Goal: Book appointment/travel/reservation

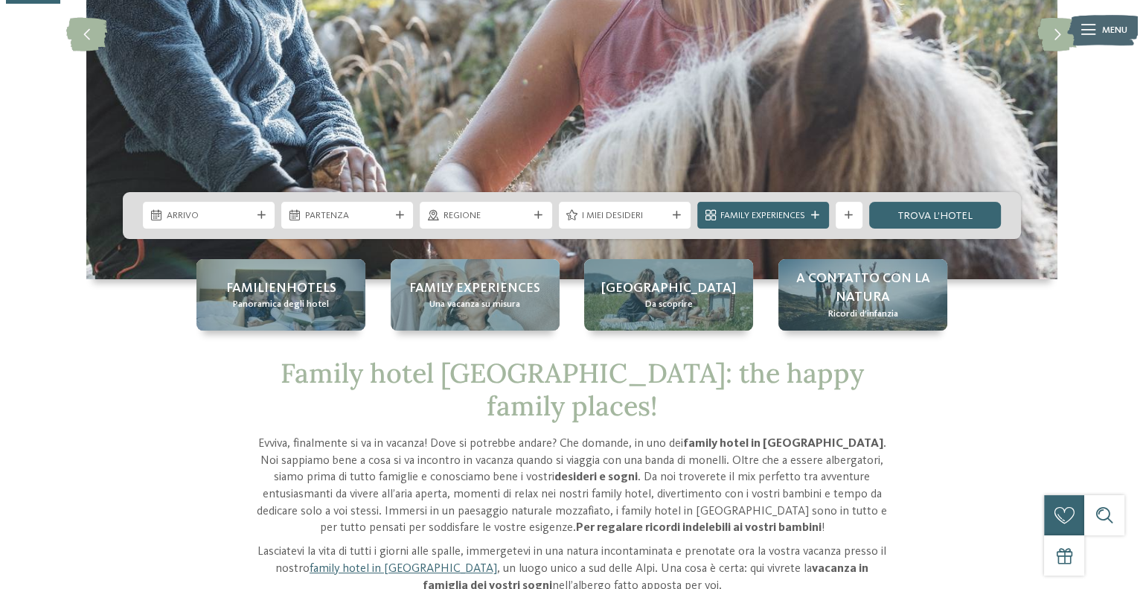
scroll to position [298, 0]
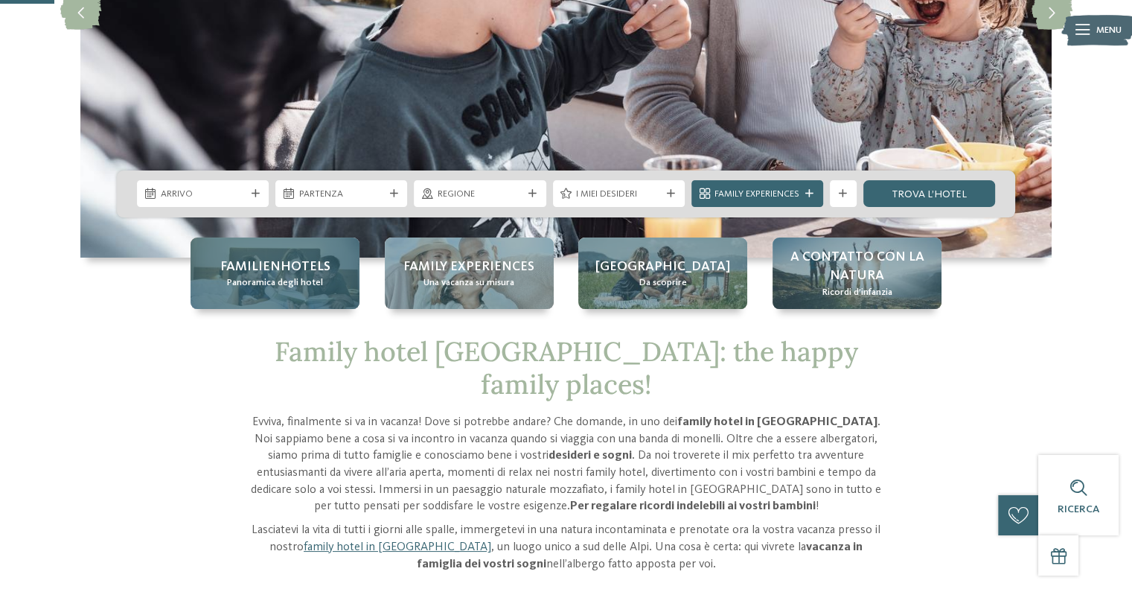
click at [305, 272] on span "Familienhotels" at bounding box center [275, 266] width 110 height 19
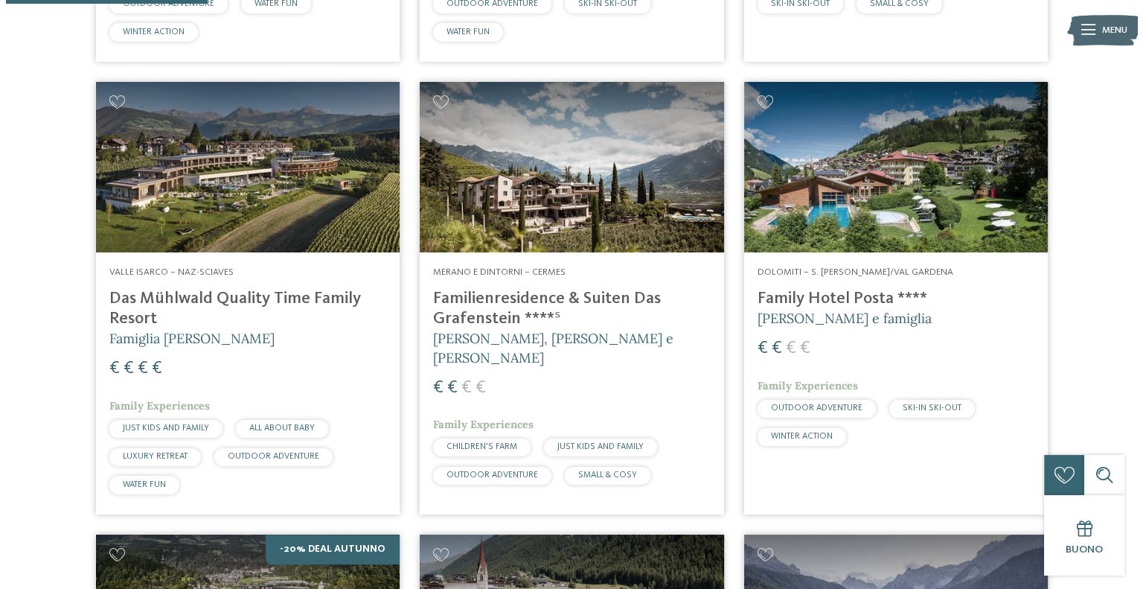
scroll to position [819, 0]
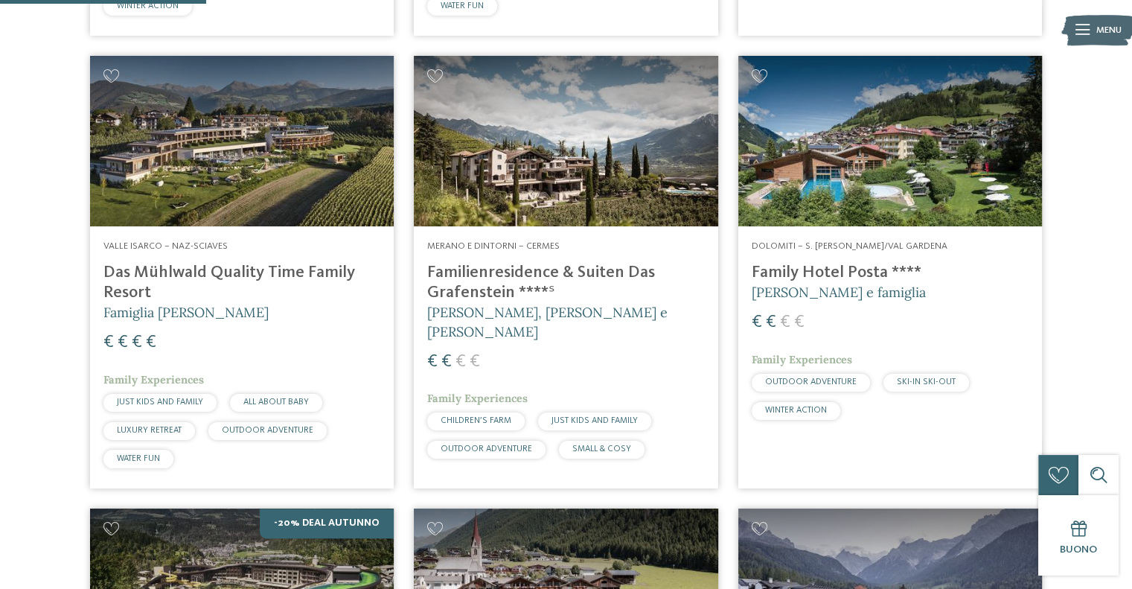
click at [866, 273] on h4 "Family Hotel Posta ****" at bounding box center [890, 273] width 277 height 20
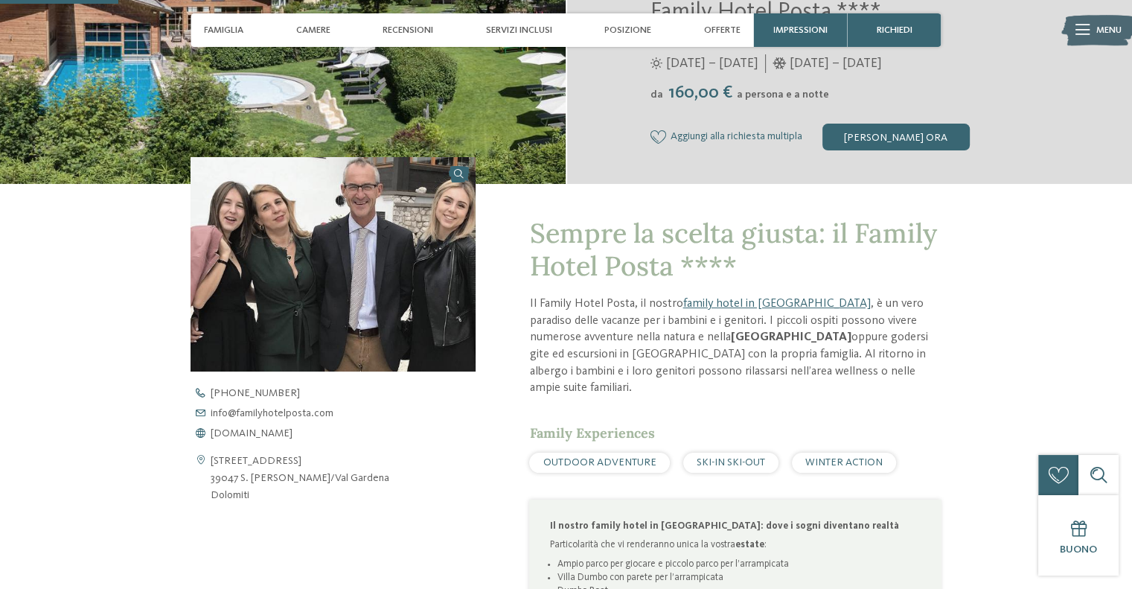
scroll to position [298, 0]
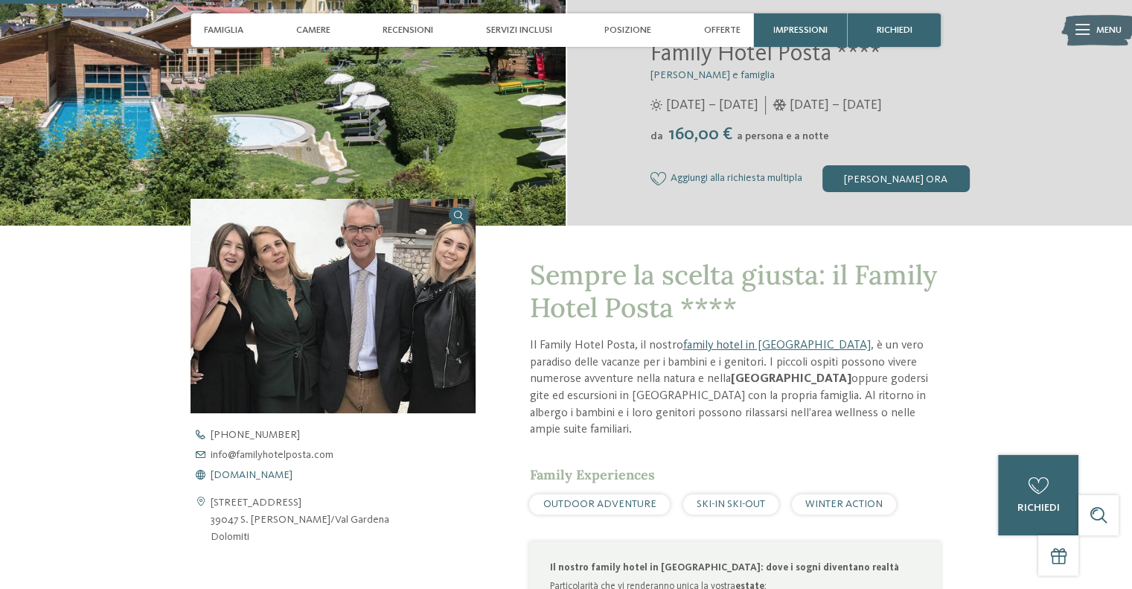
click at [292, 474] on span "[DOMAIN_NAME]" at bounding box center [252, 475] width 82 height 10
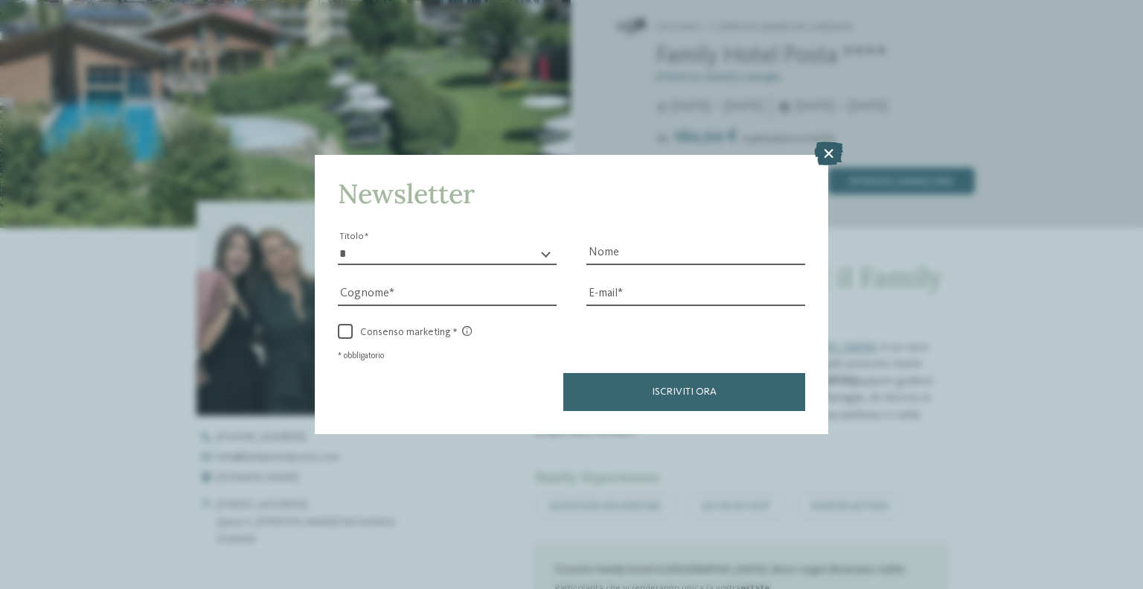
click at [830, 156] on icon at bounding box center [828, 153] width 29 height 24
